Goal: Task Accomplishment & Management: Manage account settings

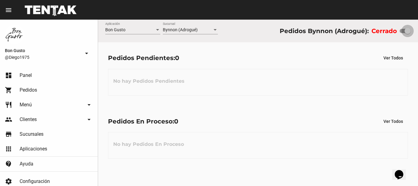
drag, startPoint x: 403, startPoint y: 32, endPoint x: 417, endPoint y: 46, distance: 20.1
click at [417, 42] on div "Bon Gusto Aplicación Bynnon (Adrogué) Sucursal Pedidos Bynnon (Adrogué): Cerrado" at bounding box center [258, 31] width 320 height 23
checkbox input "true"
click at [54, 85] on link "shopping_cart Pedidos" at bounding box center [49, 90] width 98 height 15
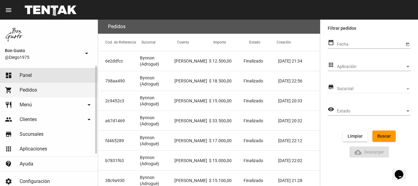
click at [54, 69] on link "dashboard Panel" at bounding box center [49, 75] width 98 height 15
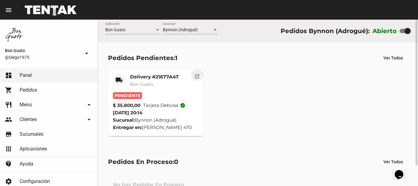
click at [201, 76] on button "open_in_new" at bounding box center [197, 75] width 12 height 12
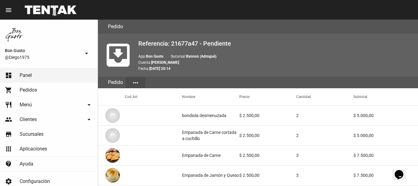
scroll to position [417, 0]
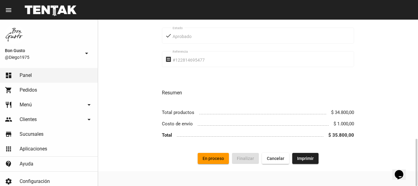
click at [216, 157] on span "En proceso" at bounding box center [212, 158] width 21 height 5
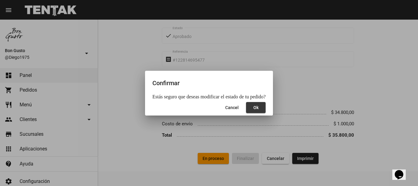
click at [258, 109] on button "Ok" at bounding box center [256, 107] width 20 height 11
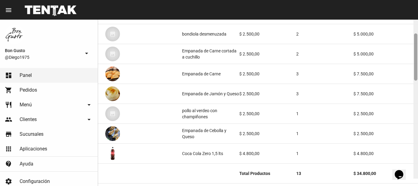
scroll to position [88, 0]
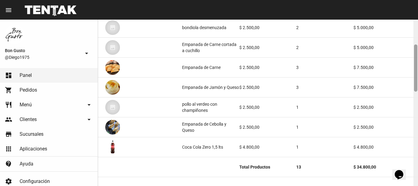
drag, startPoint x: 415, startPoint y: 62, endPoint x: 417, endPoint y: 87, distance: 25.2
click at [417, 87] on div at bounding box center [415, 103] width 5 height 166
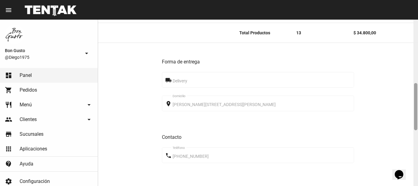
scroll to position [225, 0]
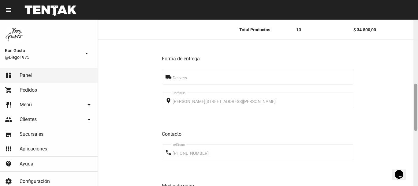
drag, startPoint x: 416, startPoint y: 71, endPoint x: 415, endPoint y: 110, distance: 39.2
click at [415, 110] on div at bounding box center [415, 106] width 3 height 47
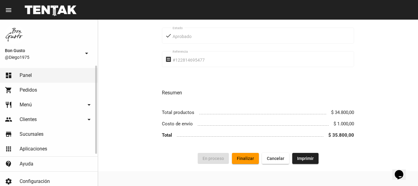
click at [77, 72] on link "dashboard Panel" at bounding box center [49, 75] width 98 height 15
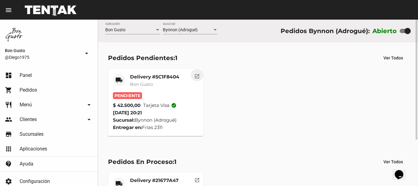
click at [195, 75] on mat-icon "open_in_new" at bounding box center [197, 75] width 6 height 6
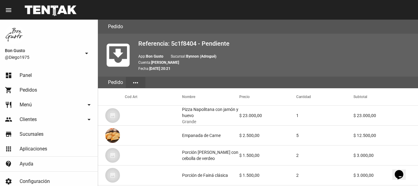
scroll to position [357, 0]
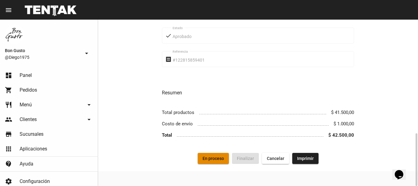
click at [214, 159] on span "En proceso" at bounding box center [212, 158] width 21 height 5
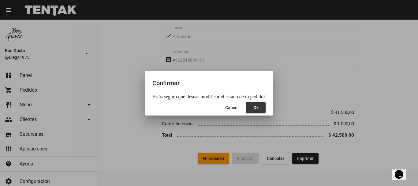
click at [253, 108] on span "Ok" at bounding box center [255, 107] width 5 height 5
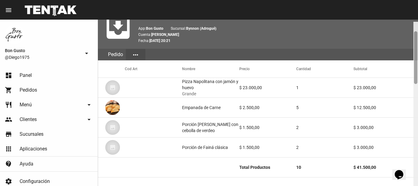
scroll to position [33, 0]
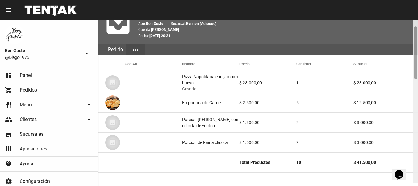
drag, startPoint x: 417, startPoint y: 53, endPoint x: 417, endPoint y: 63, distance: 10.4
click at [417, 63] on div at bounding box center [415, 100] width 5 height 166
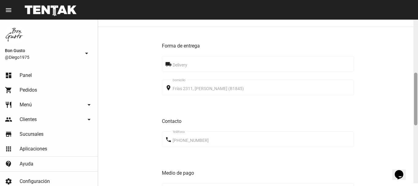
drag, startPoint x: 416, startPoint y: 55, endPoint x: 417, endPoint y: 102, distance: 47.4
click at [417, 102] on div at bounding box center [415, 100] width 5 height 166
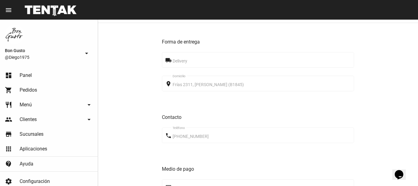
scroll to position [357, 0]
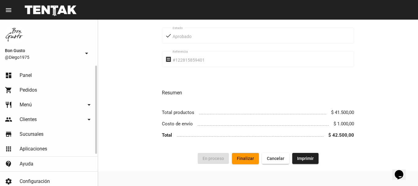
click at [47, 72] on link "dashboard Panel" at bounding box center [49, 75] width 98 height 15
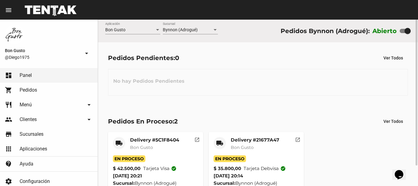
scroll to position [23, 0]
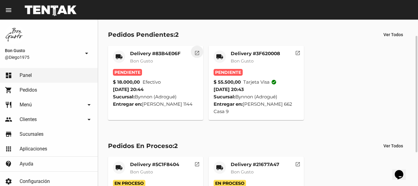
click at [202, 51] on button "open_in_new" at bounding box center [197, 52] width 12 height 12
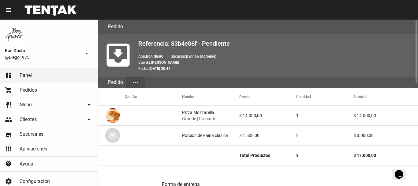
click at [202, 51] on div "Referencia: 83b4e06f - Pendiente App: Bon Gusto Sucursal: Bynnon (Adrogué) Cuen…" at bounding box center [275, 55] width 275 height 33
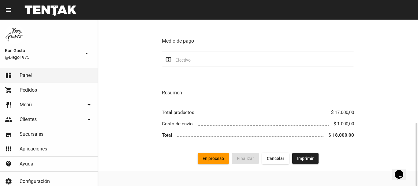
click at [219, 157] on span "En proceso" at bounding box center [212, 158] width 21 height 5
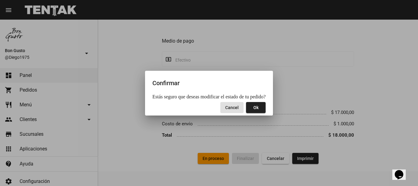
click at [256, 109] on button "Ok" at bounding box center [256, 107] width 20 height 11
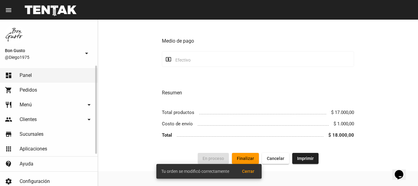
click at [51, 76] on link "dashboard Panel" at bounding box center [49, 75] width 98 height 15
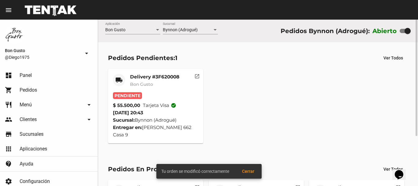
click at [197, 78] on mat-icon "open_in_new" at bounding box center [197, 75] width 6 height 6
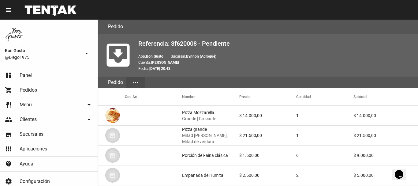
scroll to position [377, 0]
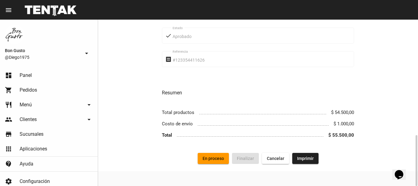
click at [217, 157] on span "En proceso" at bounding box center [212, 158] width 21 height 5
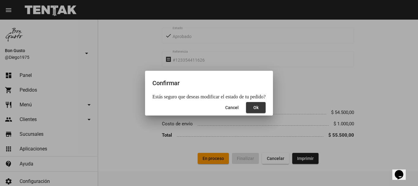
click at [262, 107] on button "Ok" at bounding box center [256, 107] width 20 height 11
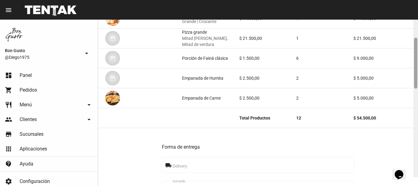
scroll to position [99, 0]
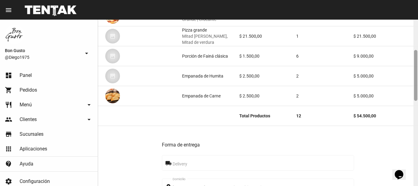
drag, startPoint x: 415, startPoint y: 41, endPoint x: 415, endPoint y: 71, distance: 30.3
click at [415, 71] on div at bounding box center [415, 75] width 3 height 51
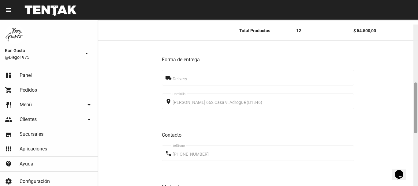
scroll to position [189, 0]
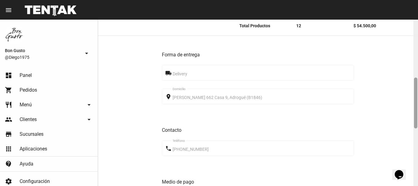
drag, startPoint x: 417, startPoint y: 73, endPoint x: 409, endPoint y: 101, distance: 28.6
click at [409, 101] on div "Pedido move_to_inbox Referencia: 3f620008 - En Proceso App: Bon Gusto Sucursal:…" at bounding box center [258, 103] width 320 height 166
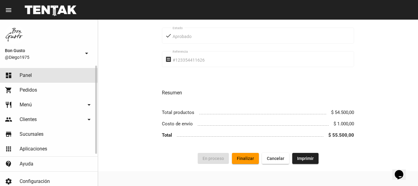
click at [51, 69] on link "dashboard Panel" at bounding box center [49, 75] width 98 height 15
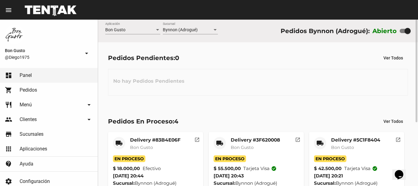
scroll to position [103, 0]
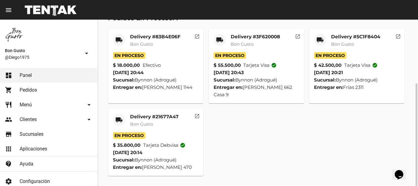
click at [177, 55] on div "En Proceso" at bounding box center [155, 55] width 85 height 7
click at [196, 35] on mat-icon "open_in_new" at bounding box center [197, 36] width 6 height 6
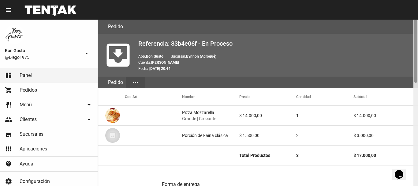
scroll to position [166, 0]
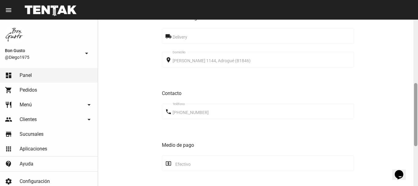
drag, startPoint x: 414, startPoint y: 40, endPoint x: 416, endPoint y: 53, distance: 13.3
click at [416, 53] on div at bounding box center [415, 103] width 5 height 166
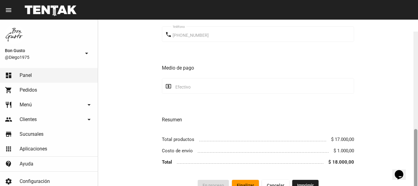
scroll to position [270, 0]
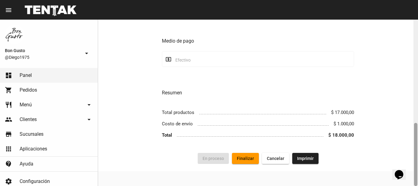
drag, startPoint x: 415, startPoint y: 113, endPoint x: 417, endPoint y: 185, distance: 71.9
click at [417, 185] on div at bounding box center [415, 103] width 5 height 166
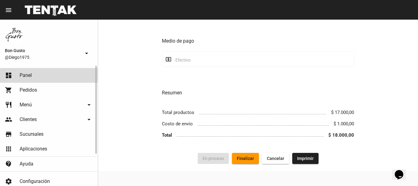
click at [50, 69] on link "dashboard Panel" at bounding box center [49, 75] width 98 height 15
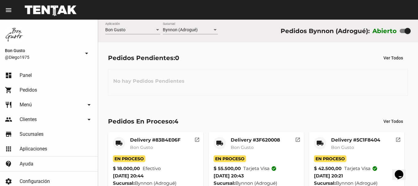
scroll to position [103, 0]
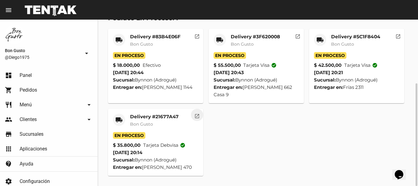
click at [201, 117] on button "open_in_new" at bounding box center [197, 115] width 12 height 12
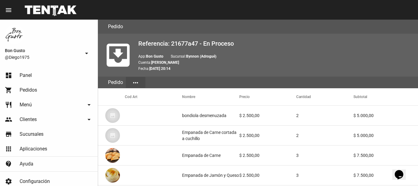
scroll to position [417, 0]
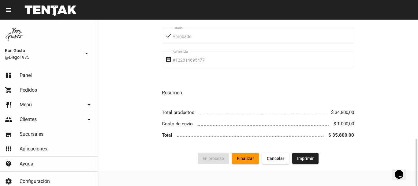
click at [241, 161] on button "Finalizar" at bounding box center [245, 158] width 27 height 11
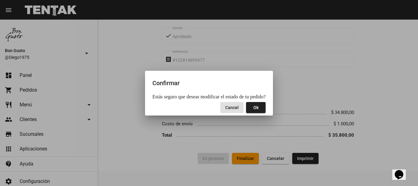
click at [258, 105] on button "Ok" at bounding box center [256, 107] width 20 height 11
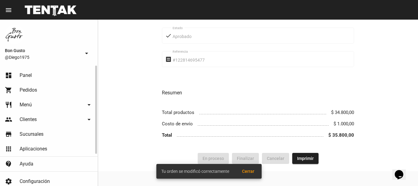
click at [41, 72] on link "dashboard Panel" at bounding box center [49, 75] width 98 height 15
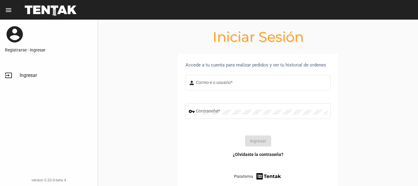
type input "diego1975"
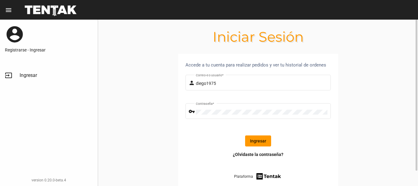
click at [262, 143] on button "Ingresar" at bounding box center [258, 140] width 26 height 11
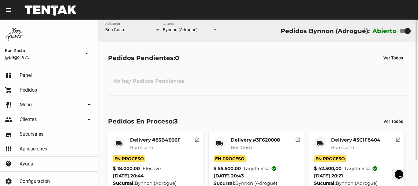
scroll to position [31, 0]
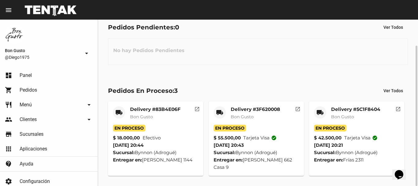
click at [381, 122] on mat-card-header "local_shipping Delivery #5C1F8404 Bon Gusto" at bounding box center [356, 115] width 85 height 18
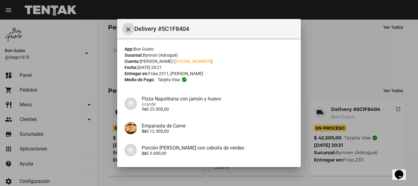
click at [380, 160] on div at bounding box center [209, 93] width 418 height 186
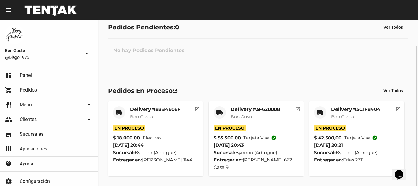
click at [365, 121] on div "Delivery #5C1F8404 Bon Gusto" at bounding box center [355, 115] width 49 height 18
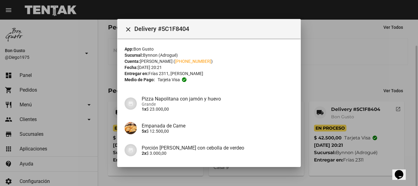
click at [402, 110] on div at bounding box center [209, 93] width 418 height 186
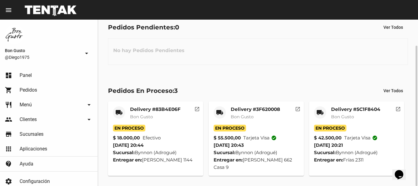
click at [400, 110] on mat-icon "open_in_new" at bounding box center [398, 108] width 6 height 6
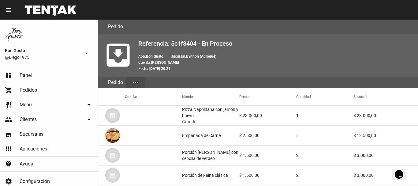
scroll to position [357, 0]
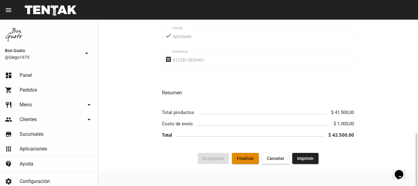
click at [253, 158] on span "Finalizar" at bounding box center [245, 158] width 17 height 5
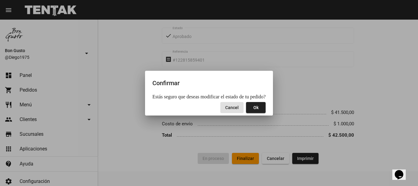
click at [251, 103] on button "Ok" at bounding box center [256, 107] width 20 height 11
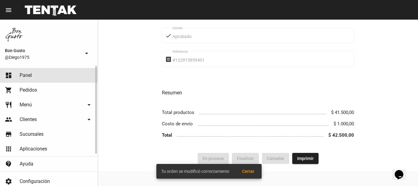
click at [54, 76] on link "dashboard Panel" at bounding box center [49, 75] width 98 height 15
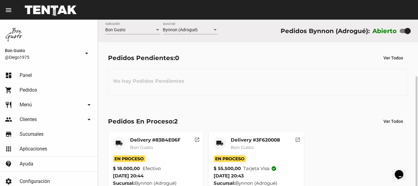
scroll to position [31, 0]
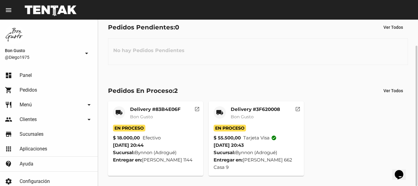
click at [264, 124] on div "Delivery #3F620008 Bon Gusto" at bounding box center [255, 115] width 49 height 18
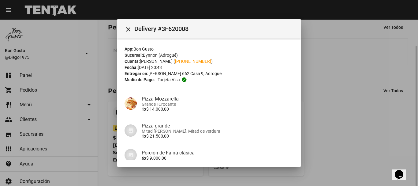
drag, startPoint x: 304, startPoint y: 84, endPoint x: 302, endPoint y: 87, distance: 4.0
click at [303, 91] on div at bounding box center [209, 93] width 418 height 186
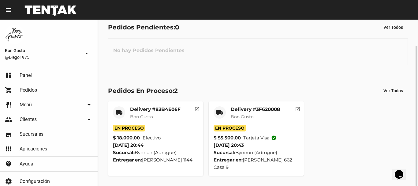
click at [279, 113] on mat-card-header "local_shipping Delivery #3F620008 Bon Gusto" at bounding box center [255, 115] width 85 height 18
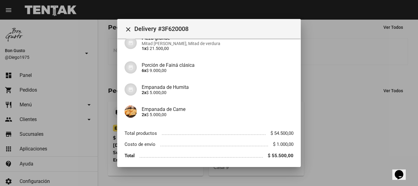
scroll to position [110, 0]
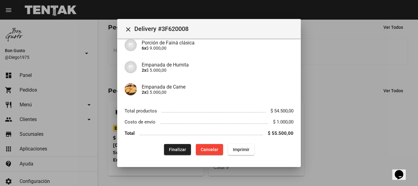
click at [172, 151] on span "Finalizar" at bounding box center [177, 149] width 17 height 5
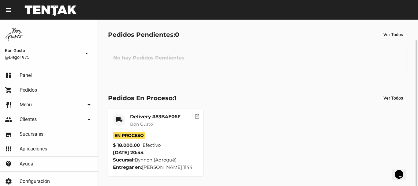
scroll to position [23, 0]
click at [198, 116] on mat-icon "open_in_new" at bounding box center [197, 116] width 6 height 6
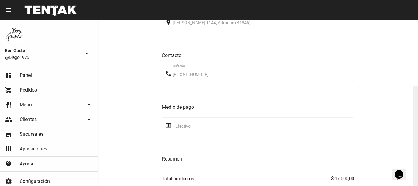
scroll to position [270, 0]
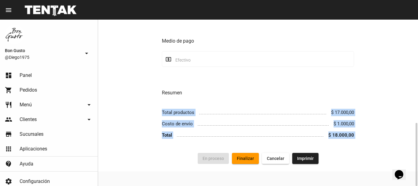
drag, startPoint x: 417, startPoint y: 106, endPoint x: 413, endPoint y: 102, distance: 6.1
click at [411, 96] on div "Pedido move_to_inbox Referencia: 83b4e06f - En Proceso App: Bon Gusto Sucursal:…" at bounding box center [258, 103] width 320 height 166
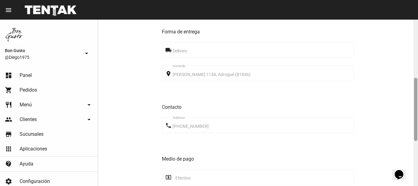
drag, startPoint x: 416, startPoint y: 127, endPoint x: 410, endPoint y: 144, distance: 17.6
click at [411, 141] on div "Pedido move_to_inbox Referencia: 83b4e06f - En Proceso App: Bon Gusto Sucursal:…" at bounding box center [258, 103] width 320 height 166
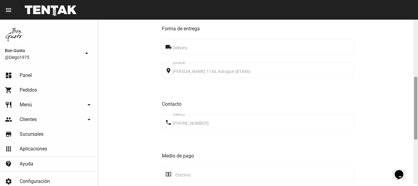
scroll to position [154, 0]
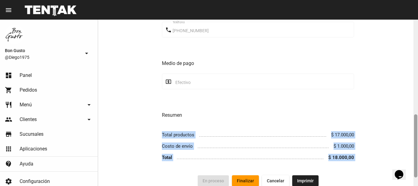
drag, startPoint x: 808, startPoint y: 331, endPoint x: 395, endPoint y: 164, distance: 446.1
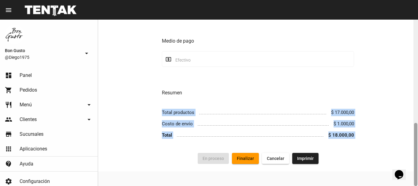
scroll to position [266, 0]
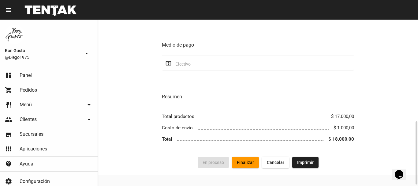
click at [251, 162] on span "Finalizar" at bounding box center [245, 162] width 17 height 5
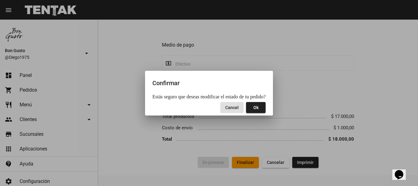
click at [254, 111] on button "Ok" at bounding box center [256, 107] width 20 height 11
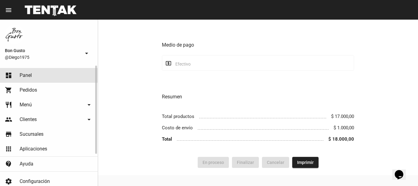
click at [32, 80] on link "dashboard Panel" at bounding box center [49, 75] width 98 height 15
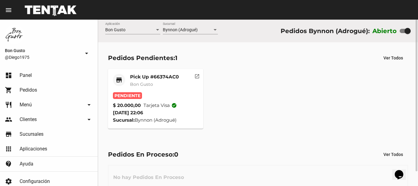
click at [174, 83] on mat-card-subtitle "Bon Gusto" at bounding box center [154, 84] width 49 height 6
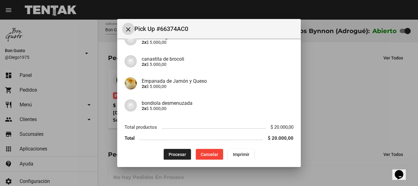
scroll to position [57, 0]
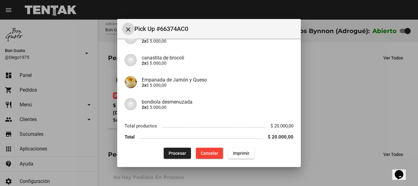
click at [181, 154] on span "Procesar" at bounding box center [177, 152] width 17 height 5
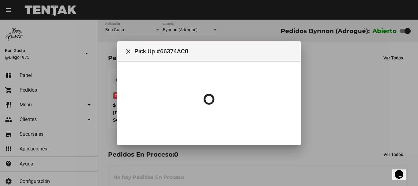
scroll to position [0, 0]
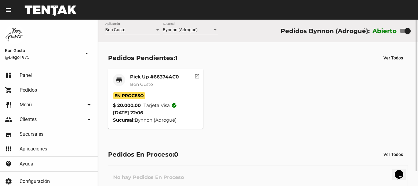
click at [161, 81] on mat-card-subtitle "Bon Gusto" at bounding box center [154, 84] width 49 height 6
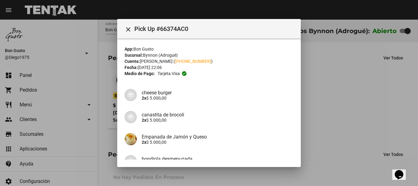
click at [349, 160] on div at bounding box center [209, 93] width 418 height 186
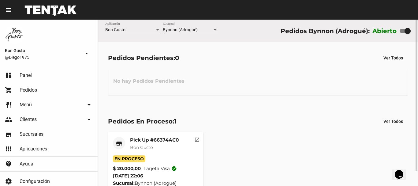
click at [173, 171] on span "Tarjeta visa check_circle" at bounding box center [159, 168] width 33 height 7
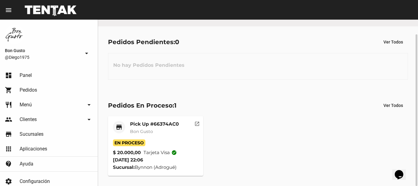
drag, startPoint x: 294, startPoint y: 126, endPoint x: 290, endPoint y: 125, distance: 4.1
click at [291, 125] on div "store Pick Up #66374AC0 Bon Gusto En Proceso $ 20.000,00 Tarjeta visa check_cir…" at bounding box center [257, 145] width 305 height 65
click at [199, 124] on mat-icon "open_in_new" at bounding box center [197, 123] width 6 height 6
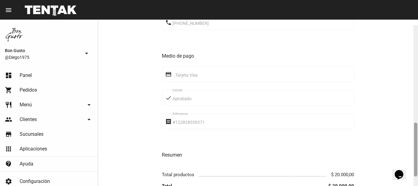
scroll to position [346, 0]
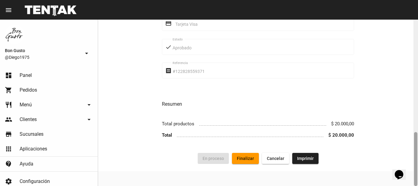
drag, startPoint x: 806, startPoint y: 211, endPoint x: 407, endPoint y: 166, distance: 401.1
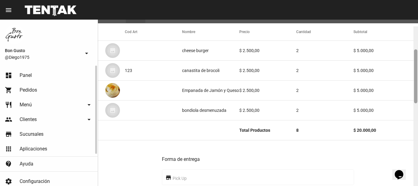
scroll to position [72, 0]
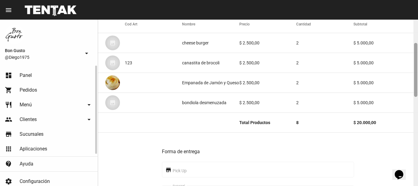
drag, startPoint x: 29, startPoint y: 74, endPoint x: 33, endPoint y: 75, distance: 4.2
click at [30, 74] on span "Panel" at bounding box center [26, 75] width 12 height 6
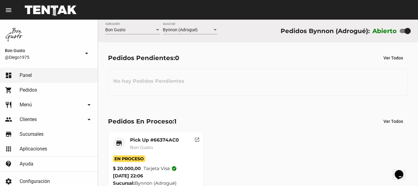
scroll to position [16, 0]
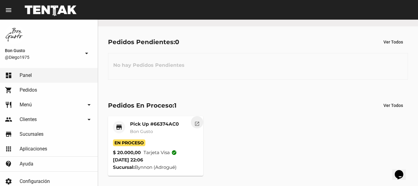
click at [195, 124] on mat-icon "open_in_new" at bounding box center [197, 123] width 6 height 6
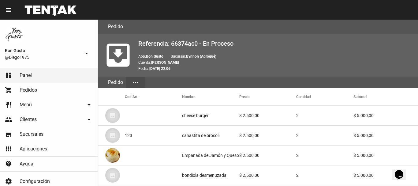
scroll to position [346, 0]
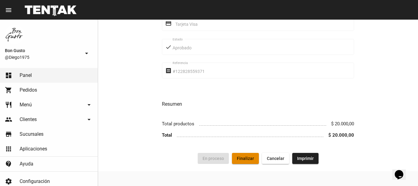
click at [251, 155] on button "Finalizar" at bounding box center [245, 158] width 27 height 11
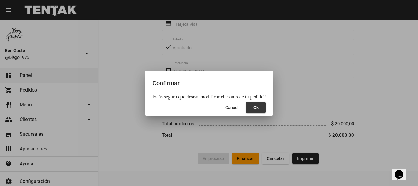
click at [259, 107] on button "Ok" at bounding box center [256, 107] width 20 height 11
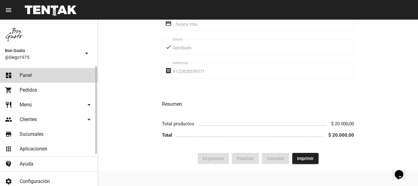
click at [66, 75] on link "dashboard Panel" at bounding box center [49, 75] width 98 height 15
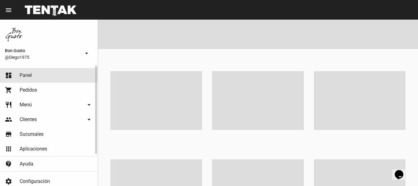
click at [66, 75] on link "dashboard Panel" at bounding box center [49, 75] width 98 height 15
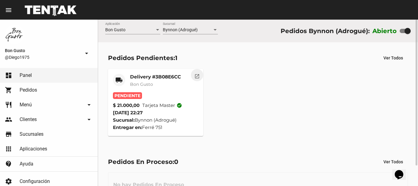
click at [198, 72] on button "open_in_new" at bounding box center [197, 75] width 12 height 12
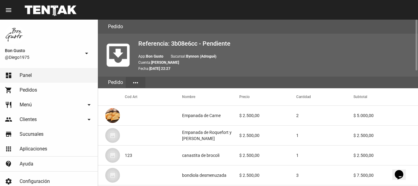
scroll to position [377, 0]
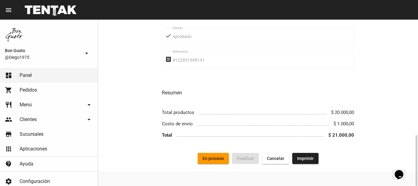
click at [211, 153] on button "En proceso" at bounding box center [213, 158] width 31 height 11
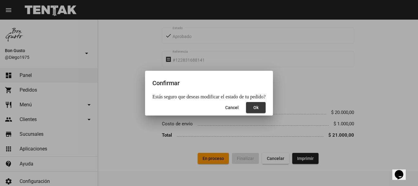
click at [255, 107] on span "Ok" at bounding box center [255, 107] width 5 height 5
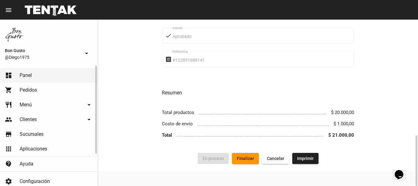
click at [30, 74] on span "Panel" at bounding box center [26, 75] width 12 height 6
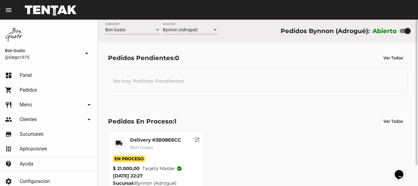
click at [189, 152] on mat-card-header "local_shipping Delivery #3B08E6CC Bon Gusto" at bounding box center [155, 146] width 85 height 18
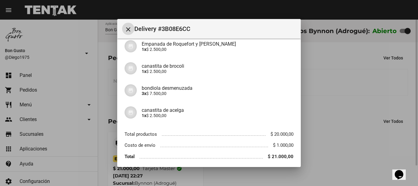
scroll to position [100, 0]
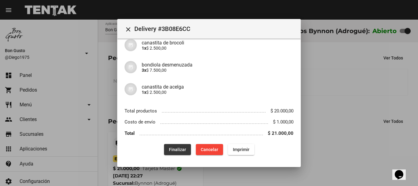
click at [180, 147] on span "Finalizar" at bounding box center [177, 149] width 17 height 5
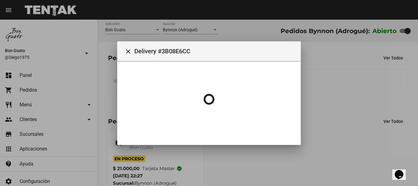
scroll to position [0, 0]
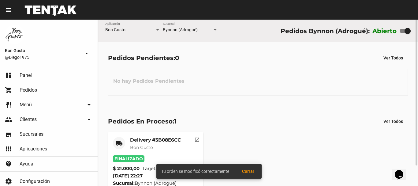
click at [227, 57] on div "Pedidos Pendientes: 0 Ver Todos" at bounding box center [258, 57] width 300 height 11
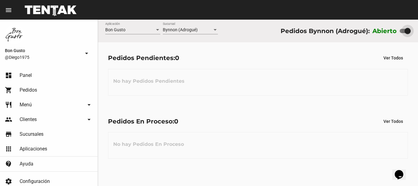
click at [404, 32] on div at bounding box center [404, 31] width 11 height 4
click at [402, 33] on input "checkbox" at bounding box center [402, 33] width 0 height 0
checkbox input "false"
